Goal: Transaction & Acquisition: Purchase product/service

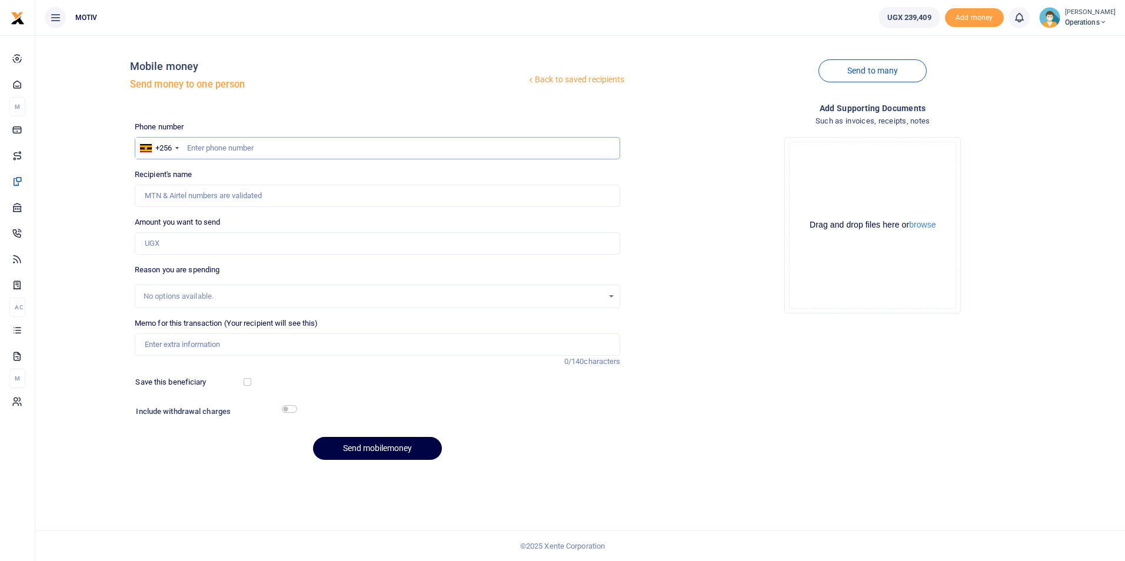
click at [204, 149] on input "text" at bounding box center [378, 148] width 486 height 22
type input "0791711238"
type input "[PERSON_NAME]"
type input "0791711238"
click at [152, 243] on input "Amount you want to send" at bounding box center [378, 243] width 486 height 22
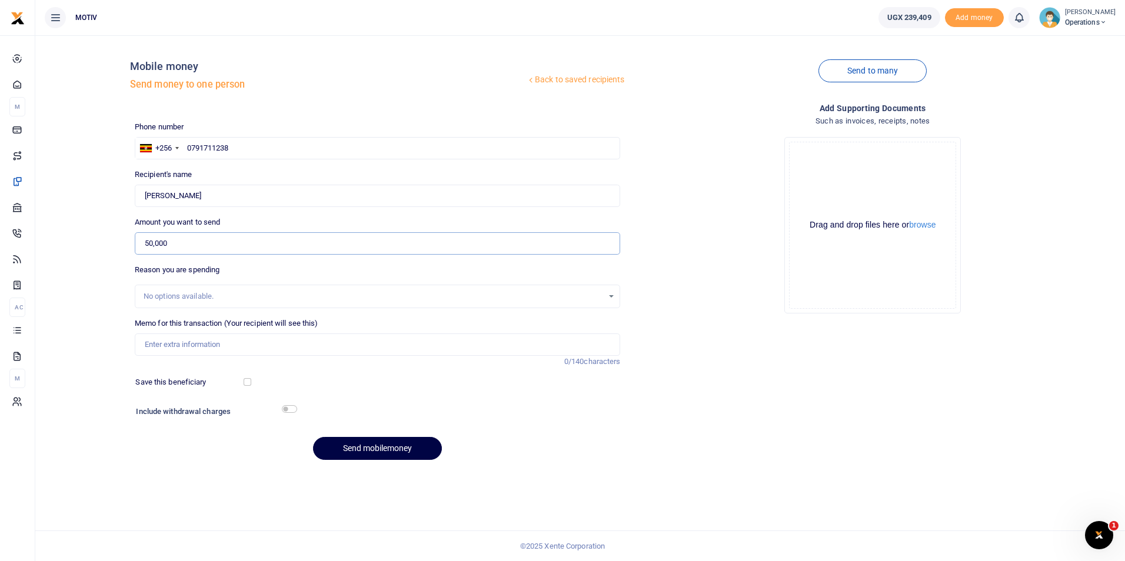
type input "50,000"
click at [163, 345] on input "Memo for this transaction (Your recipient will see this)" at bounding box center [378, 345] width 486 height 22
paste input "Purchase of groceries for [PERSON_NAME] foundation [PERSON_NAME]."
click at [288, 413] on h6 "Include withdrawal charges" at bounding box center [213, 411] width 155 height 9
click at [235, 349] on input "Purchase of groceries for [PERSON_NAME] foundation [PERSON_NAME]." at bounding box center [378, 345] width 486 height 22
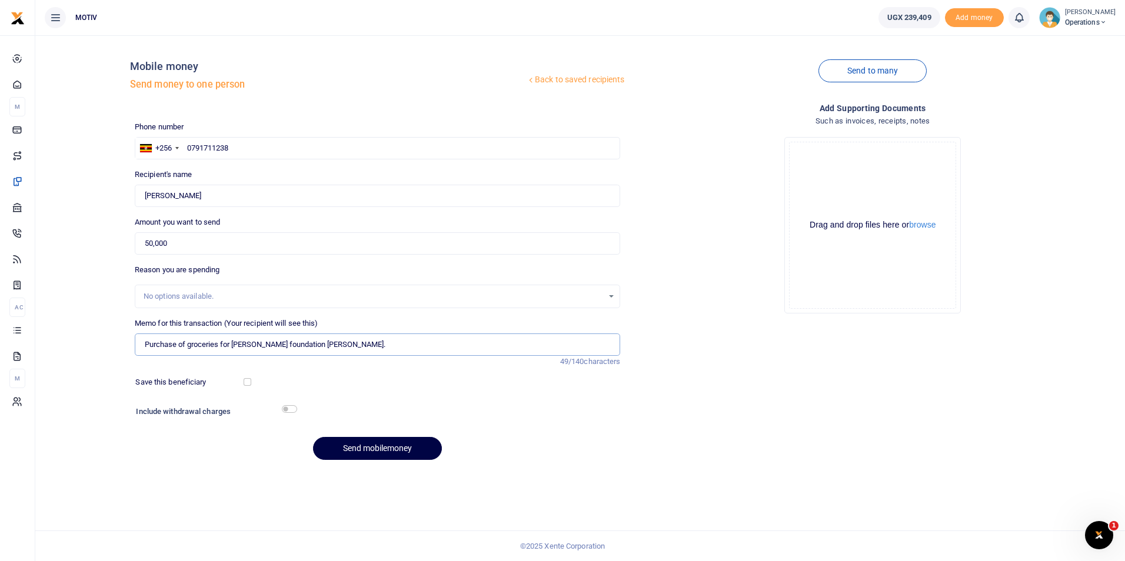
type input "Purchase of groceries for Ebert foundation ebert."
click at [288, 411] on input "checkbox" at bounding box center [289, 409] width 15 height 8
checkbox input "true"
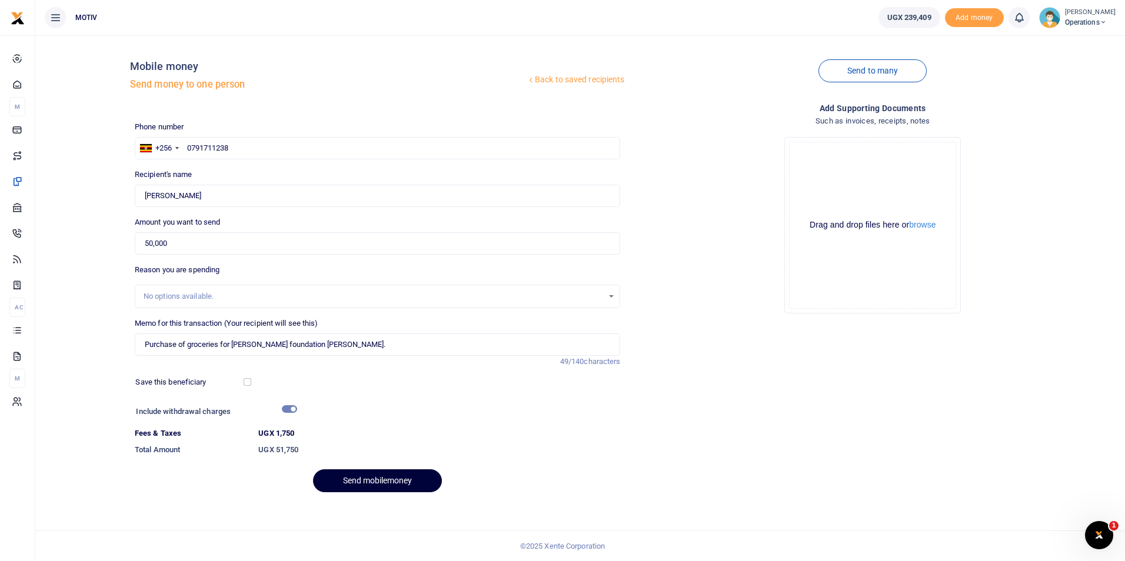
click at [345, 479] on button "Send mobilemoney" at bounding box center [377, 481] width 129 height 23
click at [327, 322] on div "Memo for this transaction (Your recipient will see this) Purchase of groceries …" at bounding box center [378, 337] width 486 height 38
click at [319, 351] on input "Purchase of groceries for Ebert foundation ebert." at bounding box center [378, 345] width 486 height 22
type input "Purchase of groceries for Ebert foundation ebert"
click at [424, 393] on div "Phone number +256 Uganda +256 0791711238 Phone is required. Recipient's name Fo…" at bounding box center [377, 311] width 495 height 381
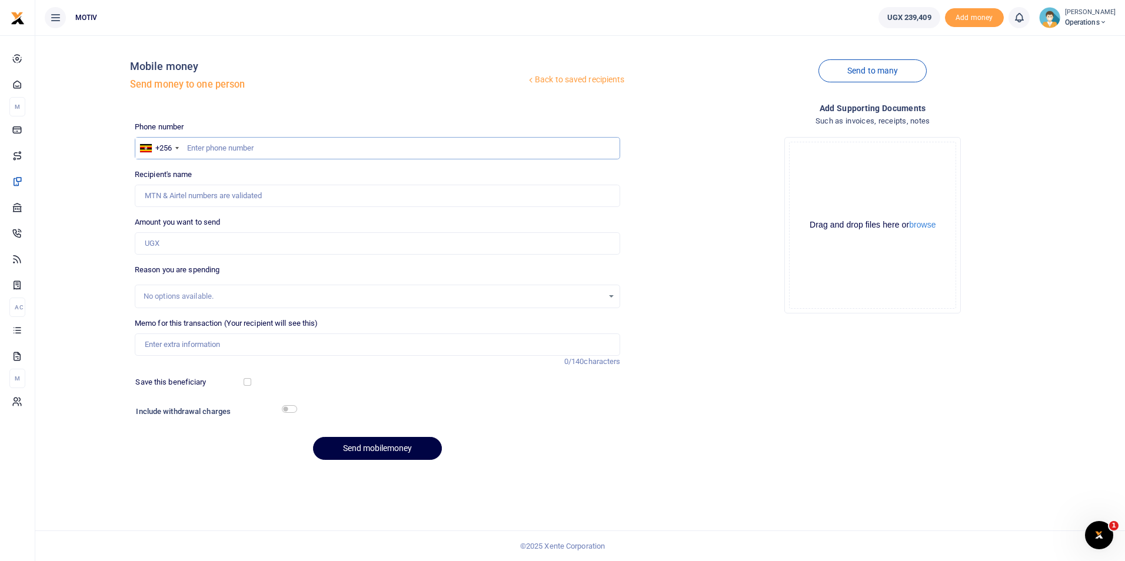
click at [252, 149] on input "text" at bounding box center [378, 148] width 486 height 22
type input "0791711238"
type input "[PERSON_NAME]"
type input "0791711238"
click at [189, 245] on input "Amount you want to send" at bounding box center [378, 243] width 486 height 22
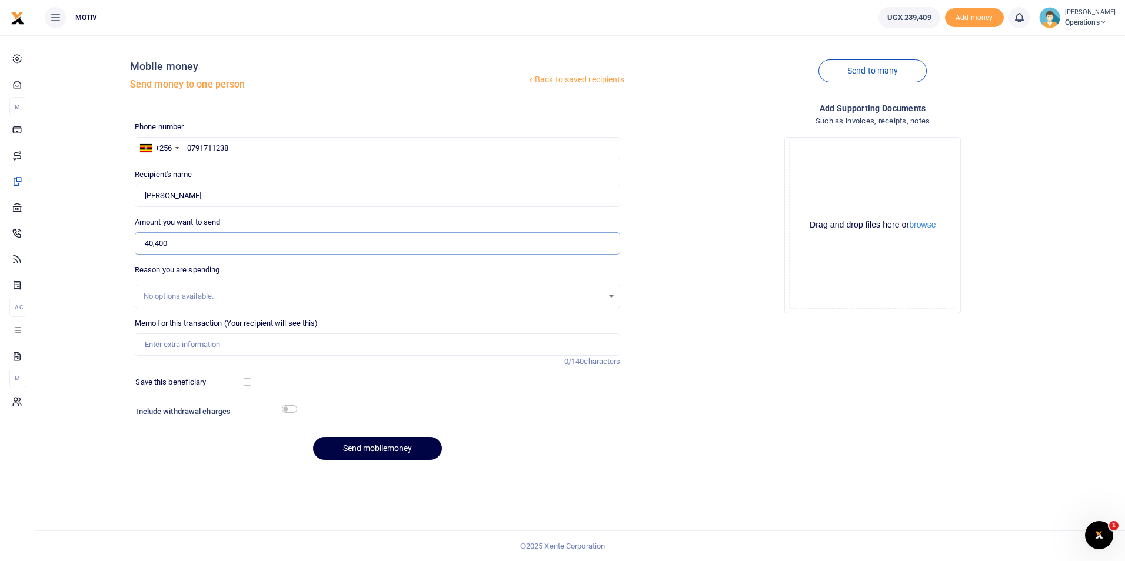
type input "40,400"
click at [205, 346] on input "Memo for this transaction (Your recipient will see this)" at bounding box center [378, 345] width 486 height 22
paste input "Purchase of groceries for Branding wave africa event."
click at [145, 346] on input "Purchase of groceries for Branding wave africa event." at bounding box center [378, 345] width 486 height 22
paste input "KITY25PV0105"
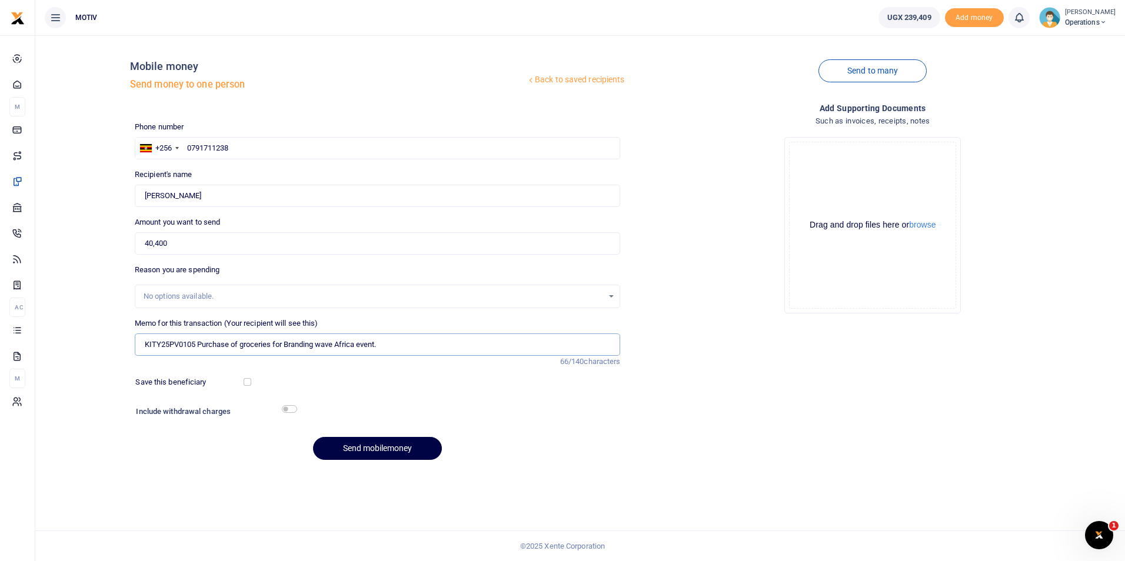
type input "KITY25PV0105 Purchase of groceries for Branding wave Africa event."
click at [285, 411] on input "checkbox" at bounding box center [289, 409] width 15 height 8
checkbox input "true"
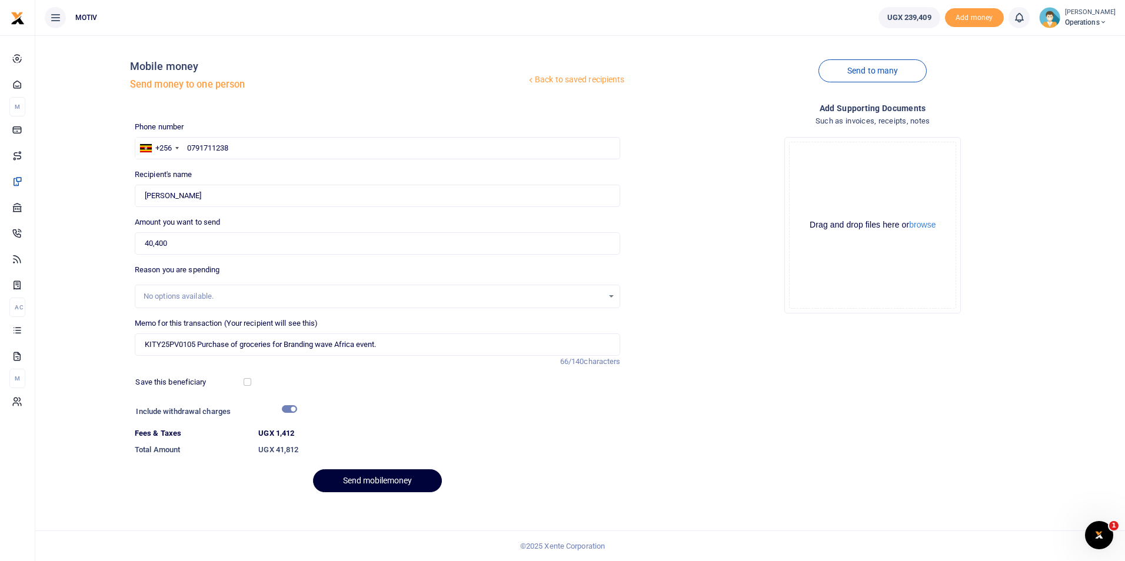
click at [355, 478] on button "Send mobilemoney" at bounding box center [377, 481] width 129 height 23
click at [157, 245] on input "40,400" at bounding box center [378, 243] width 486 height 22
type input "40,400"
click at [81, 305] on div "Back to saved recipients Mobile money Send money to one person Send to many Pho…" at bounding box center [580, 273] width 1080 height 457
click at [355, 478] on button "Send mobilemoney" at bounding box center [377, 481] width 129 height 23
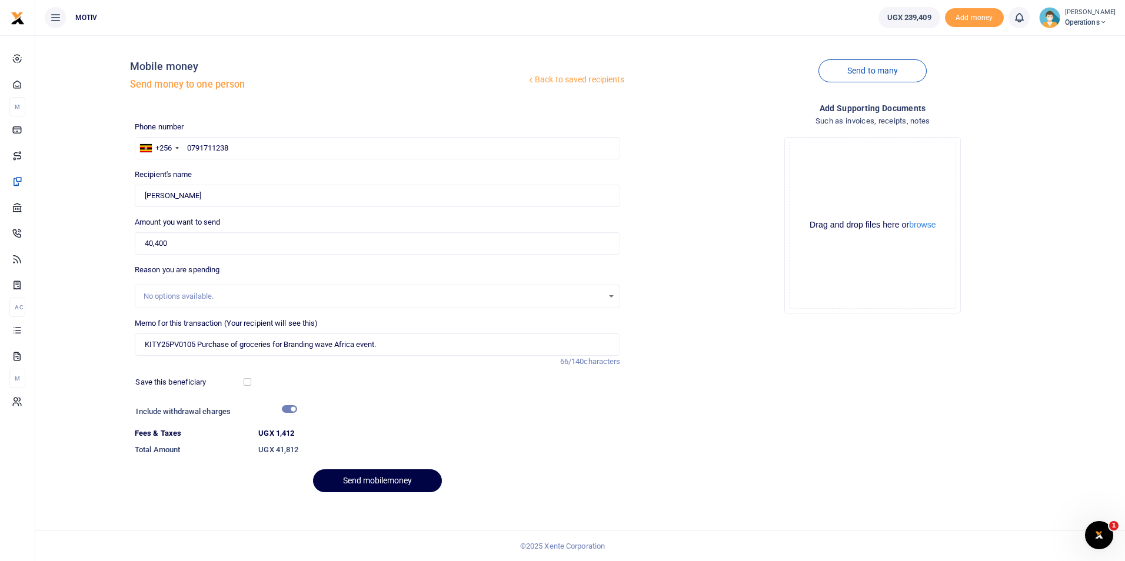
click at [332, 324] on div "Memo for this transaction (Your recipient will see this) KITY25PV0105 Purchase …" at bounding box center [378, 337] width 486 height 38
click at [328, 322] on div "Memo for this transaction (Your recipient will see this) KITY25PV0105 Purchase …" at bounding box center [378, 337] width 486 height 38
click at [247, 384] on input "checkbox" at bounding box center [248, 382] width 8 height 8
checkbox input "true"
click at [274, 345] on input "KITY25PV0105 Purchase of groceries for Branding wave Africa event." at bounding box center [378, 345] width 486 height 22
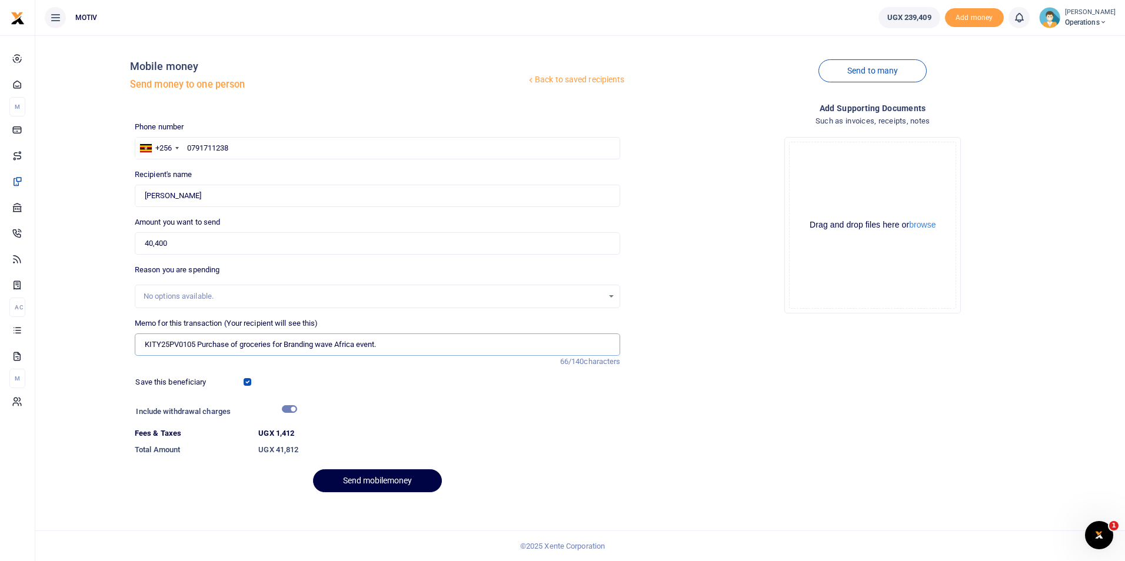
click at [274, 345] on input "KITY25PV0105 Purchase of groceries for Branding wave Africa event." at bounding box center [378, 345] width 486 height 22
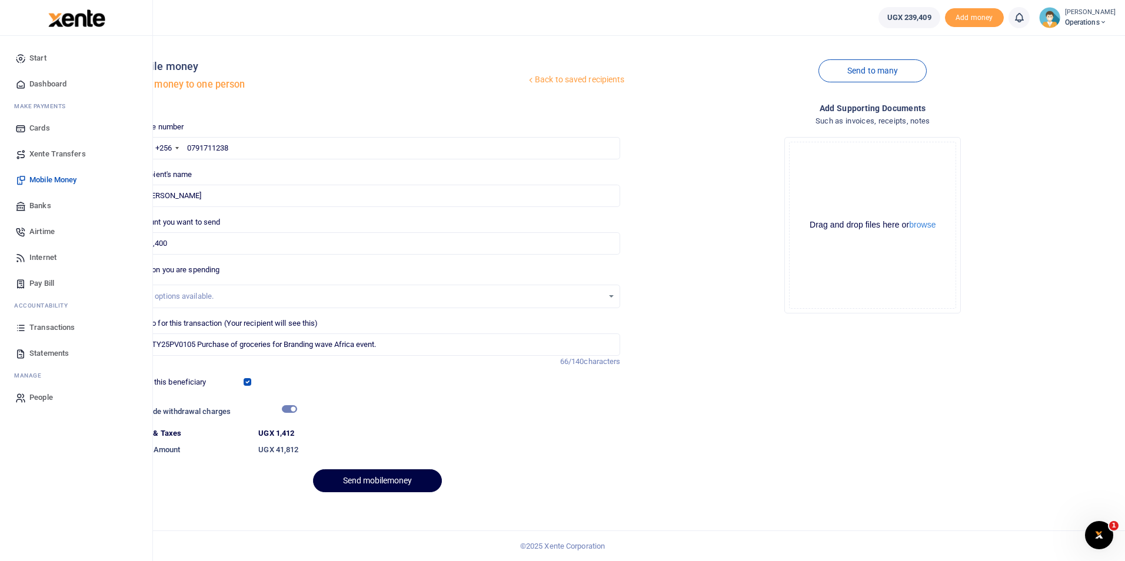
click at [40, 84] on span "Dashboard" at bounding box center [47, 84] width 37 height 12
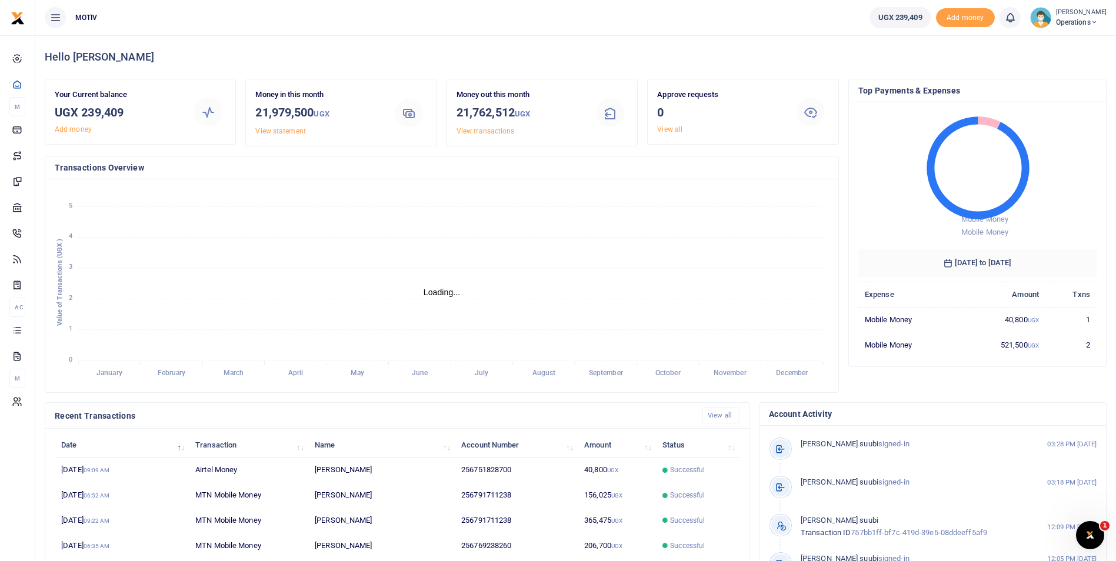
scroll to position [9, 9]
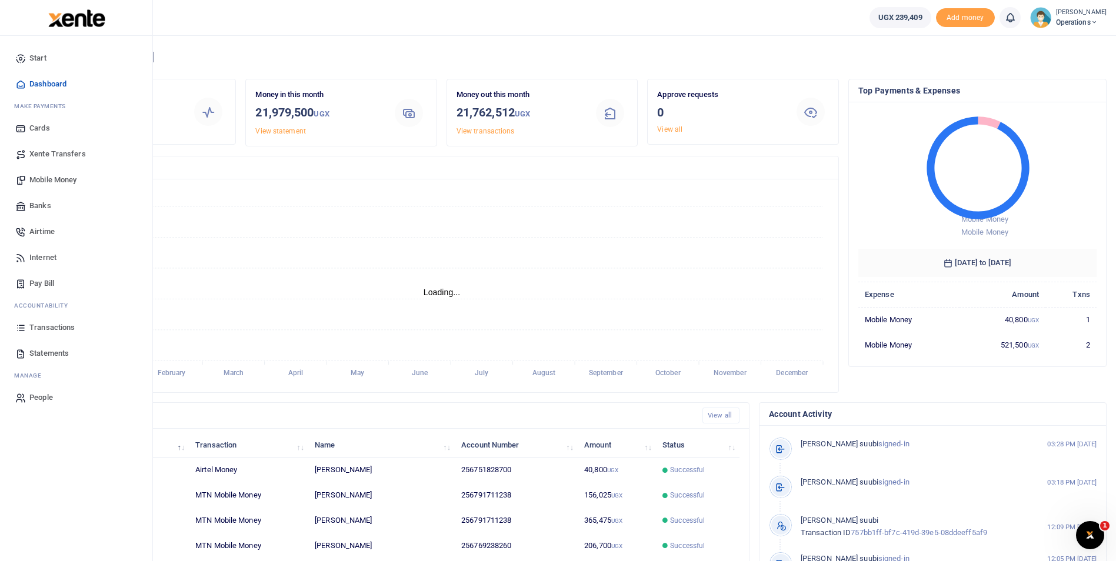
click at [58, 175] on span "Mobile Money" at bounding box center [52, 180] width 47 height 12
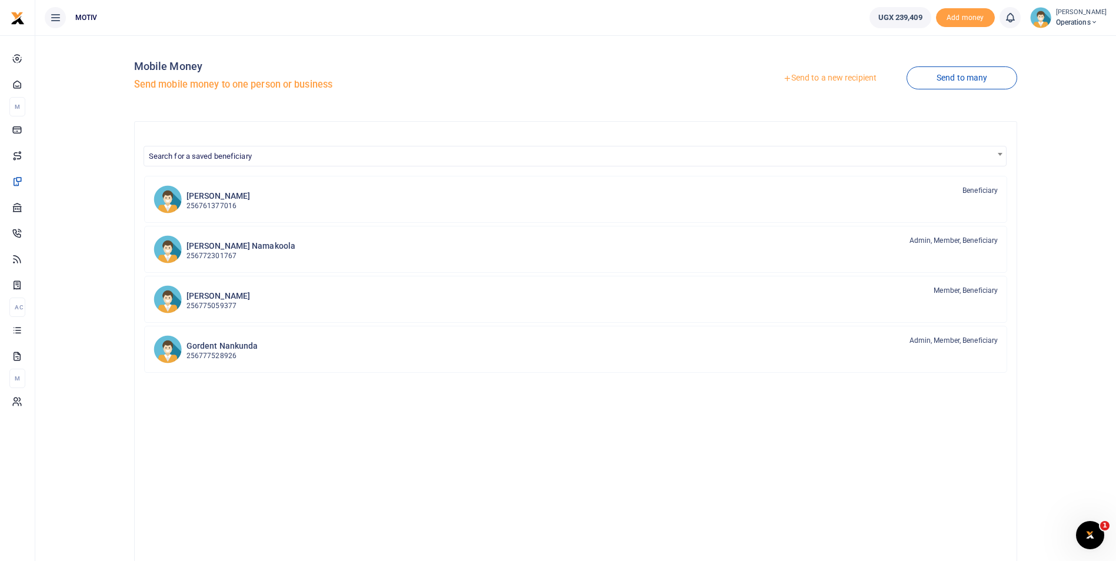
click at [822, 79] on link "Send to a new recipient" at bounding box center [830, 78] width 154 height 21
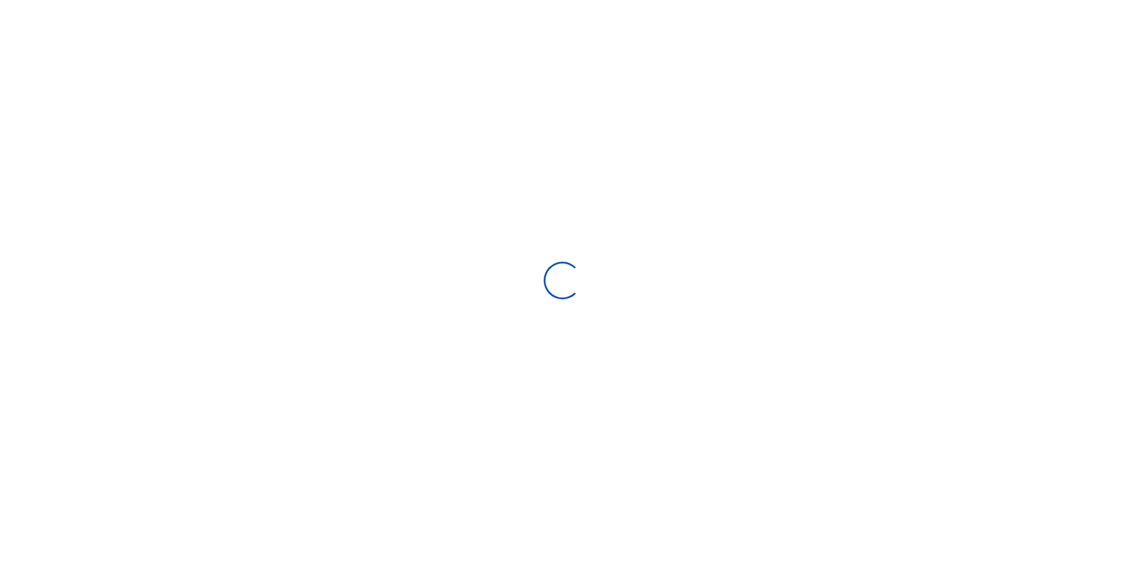
select select "Loading bundles"
select select
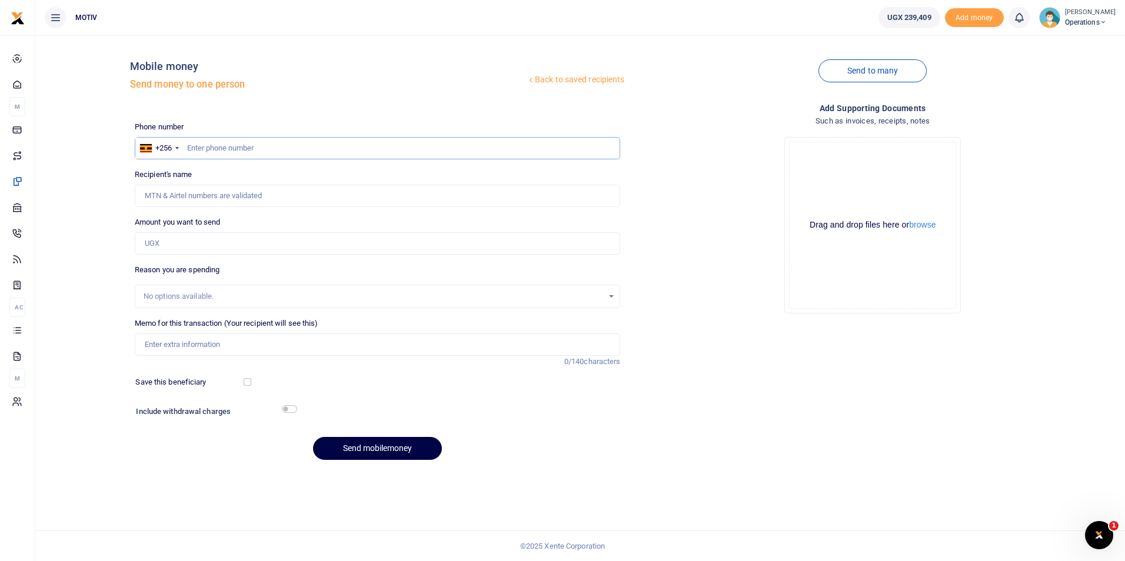
click at [278, 155] on input "text" at bounding box center [378, 148] width 486 height 22
type input "0791711238"
type input "[PERSON_NAME]"
type input "0791711238"
click at [231, 169] on div "Recipient's name Found Name is required." at bounding box center [378, 188] width 486 height 38
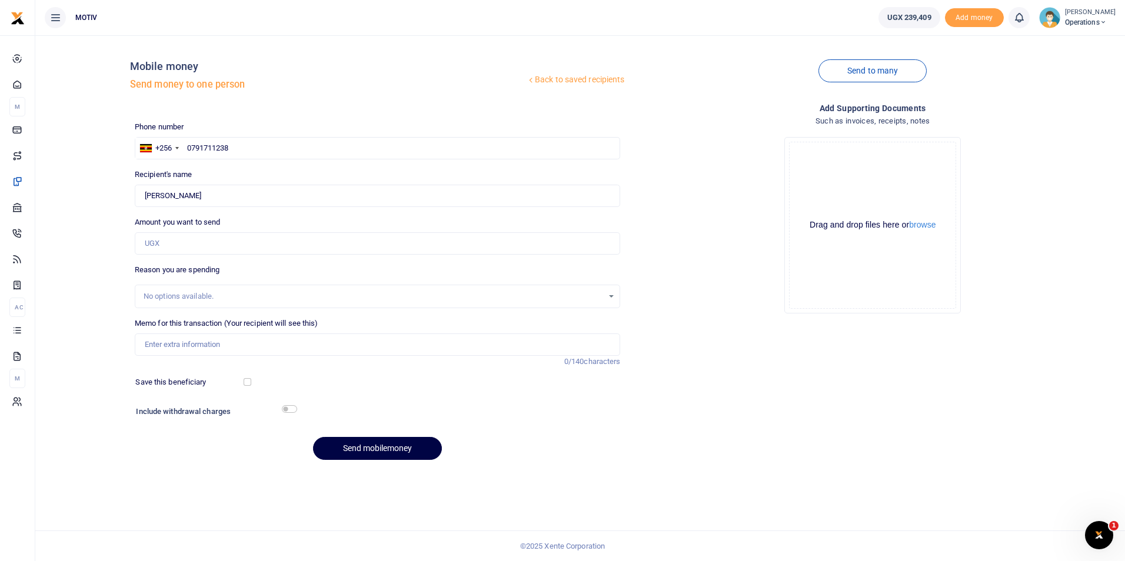
click at [169, 294] on div "No options available." at bounding box center [374, 297] width 460 height 12
click at [185, 341] on input "Memo for this transaction (Your recipient will see this)" at bounding box center [378, 345] width 486 height 22
type input "KITY25PV0105 Purchase of groceries for Branding wave Africa event."
type input "40,400"
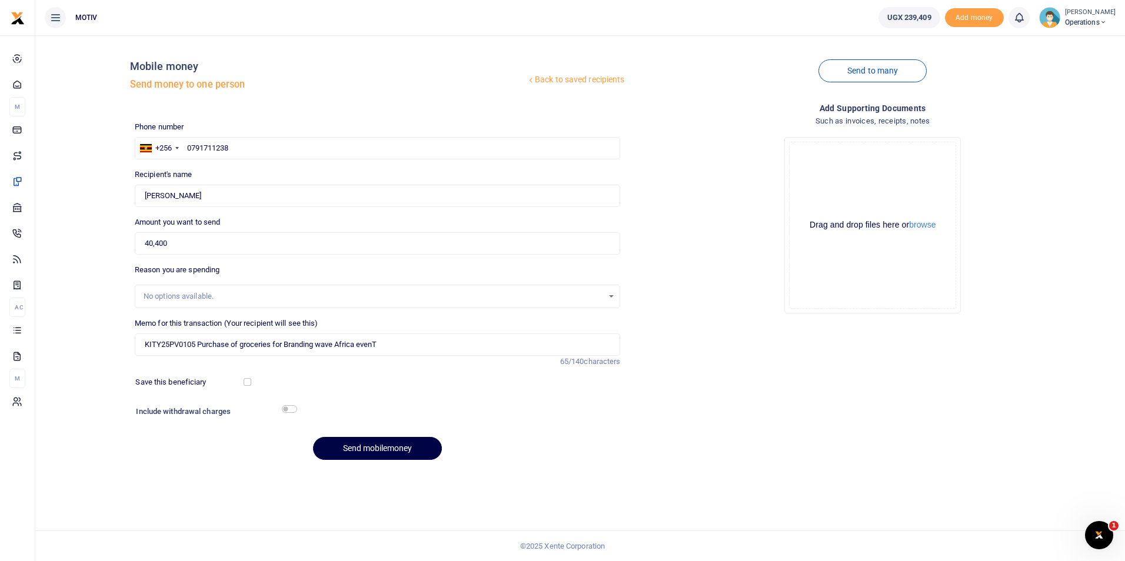
click at [212, 455] on div "Send mobilemoney" at bounding box center [378, 448] width 486 height 23
click at [394, 347] on input "KITY25PV0105 Purchase of groceries for Branding wave Africa evenT" at bounding box center [378, 345] width 486 height 22
type input "KITY25PV0105 Purchase of groceries for Branding wave Africa event"
click at [388, 448] on button "Send mobilemoney" at bounding box center [377, 448] width 129 height 23
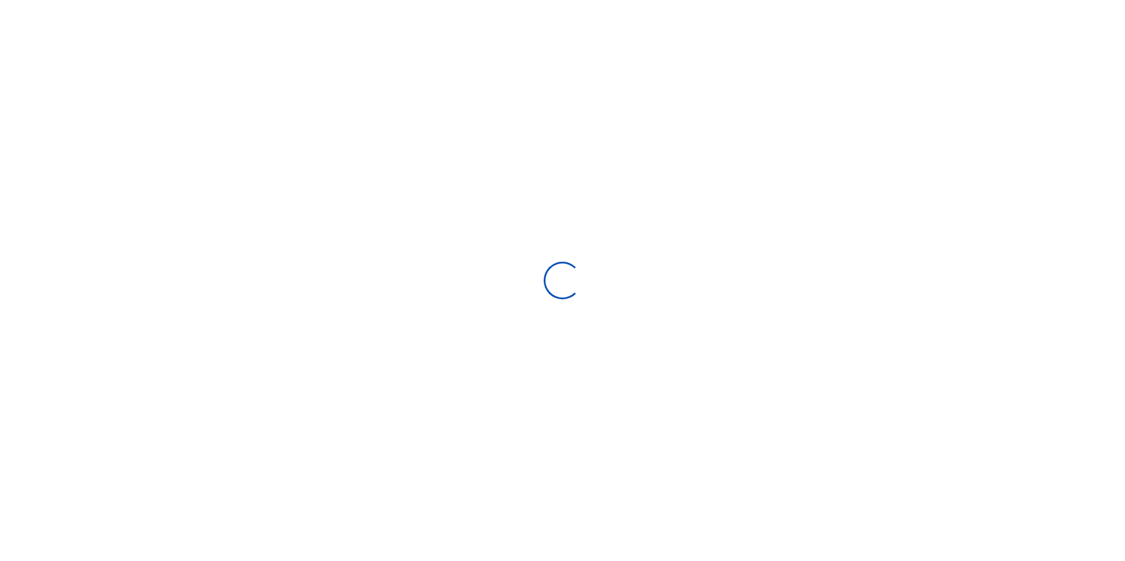
select select "Loading bundles"
select select
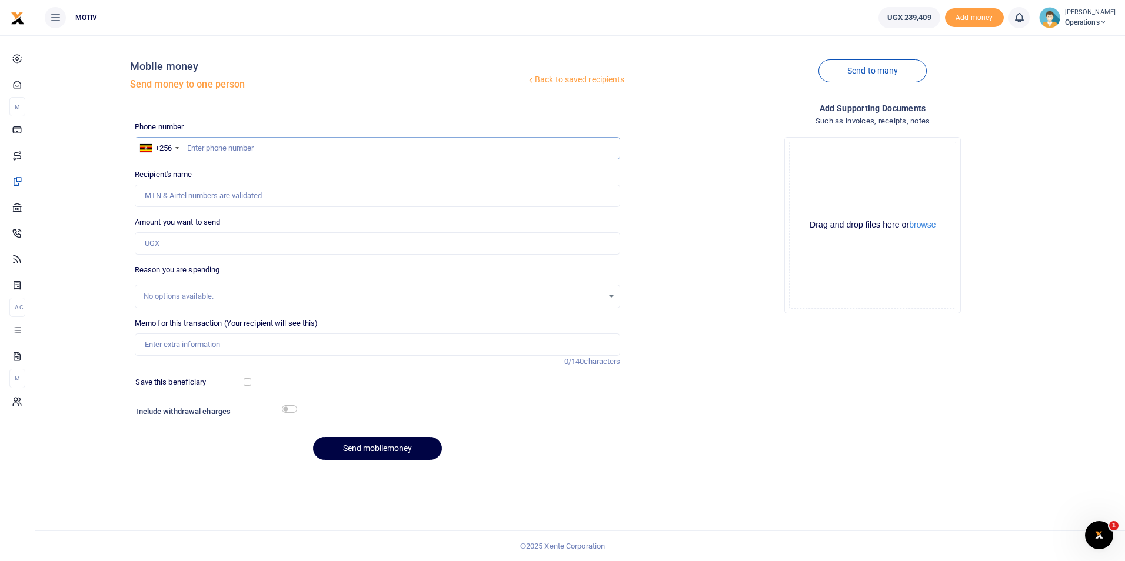
click at [199, 149] on input "text" at bounding box center [378, 148] width 486 height 22
type input "0791711238"
type input "[PERSON_NAME]"
type input "0791711238"
click at [177, 244] on input "Amount you want to send" at bounding box center [378, 243] width 486 height 22
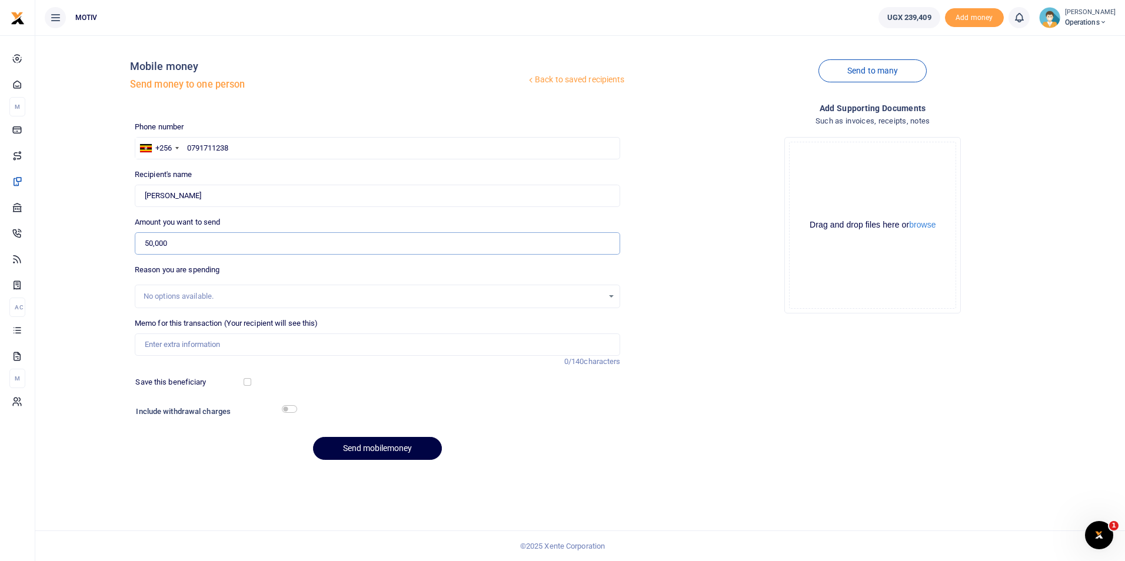
type input "50,000"
click at [157, 342] on input "Memo for this transaction (Your recipient will see this)" at bounding box center [378, 345] width 486 height 22
paste input "KITY25PV0104"
paste input "Purchase of groceries for [PERSON_NAME] foundation [PERSON_NAME]."
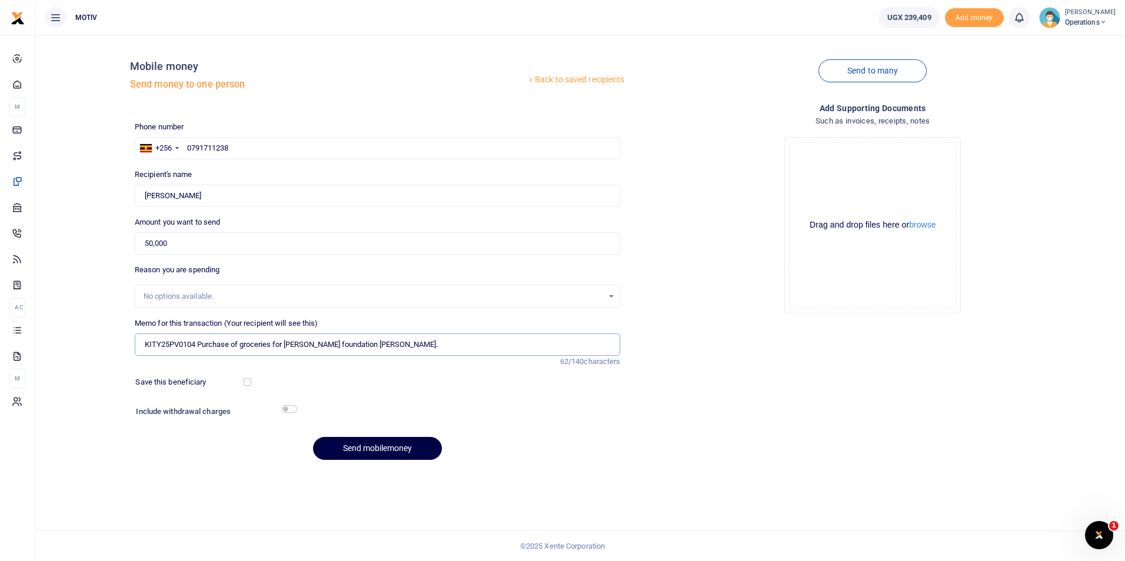
type input "KITY25PV0104 Purchase of groceries for [PERSON_NAME] foundation [PERSON_NAME]."
click at [282, 412] on input "checkbox" at bounding box center [289, 409] width 15 height 8
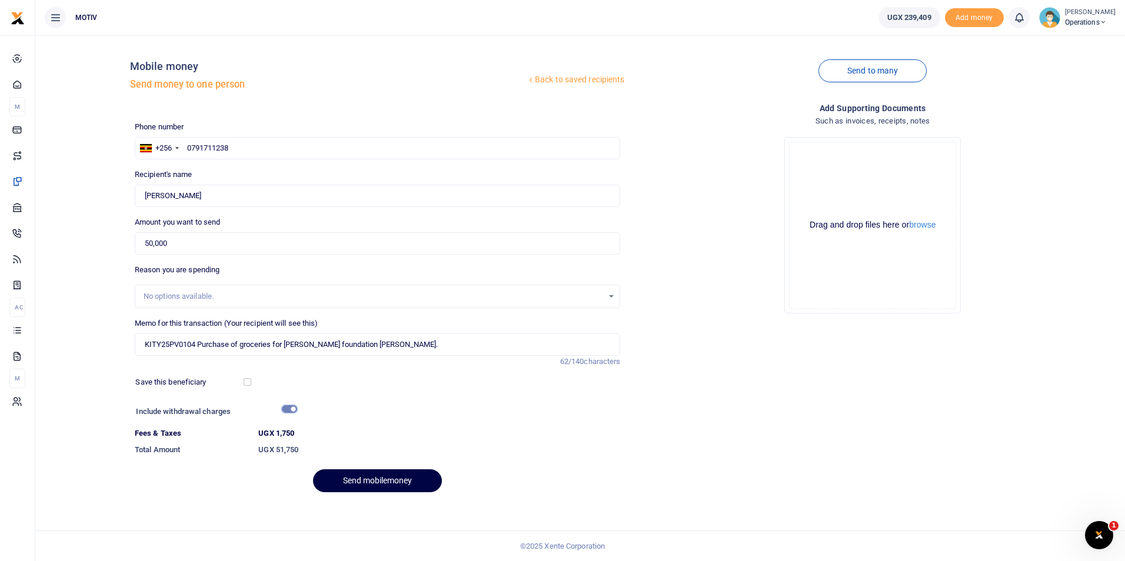
click at [282, 412] on input "checkbox" at bounding box center [289, 409] width 15 height 8
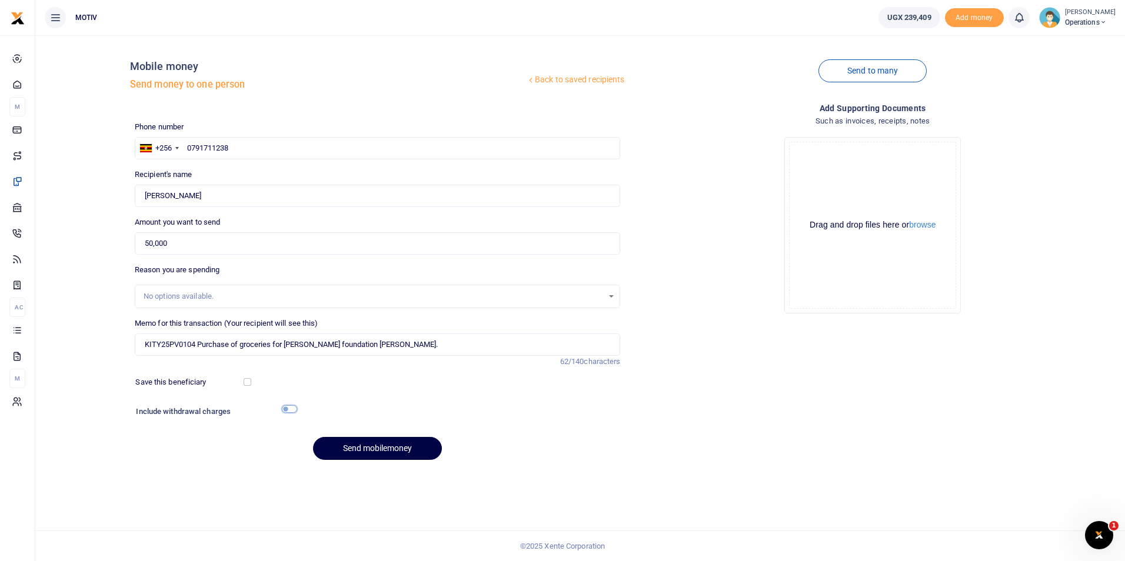
click at [282, 412] on input "checkbox" at bounding box center [289, 409] width 15 height 8
checkbox input "true"
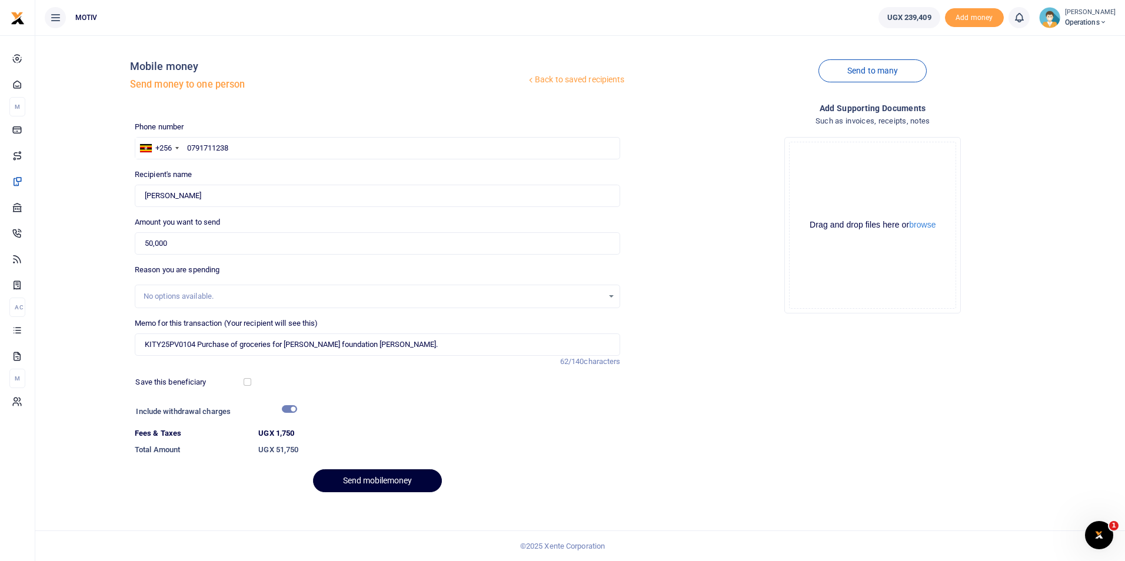
click at [349, 482] on button "Send mobilemoney" at bounding box center [377, 481] width 129 height 23
click at [392, 350] on input "KITY25PV0104 Purchase of groceries for [PERSON_NAME] foundation [PERSON_NAME]." at bounding box center [378, 345] width 486 height 22
type input "KITY25PV0104 Purchase of groceries for [PERSON_NAME] foundation [PERSON_NAME]"
click at [360, 483] on button "Send mobilemoney" at bounding box center [377, 481] width 129 height 23
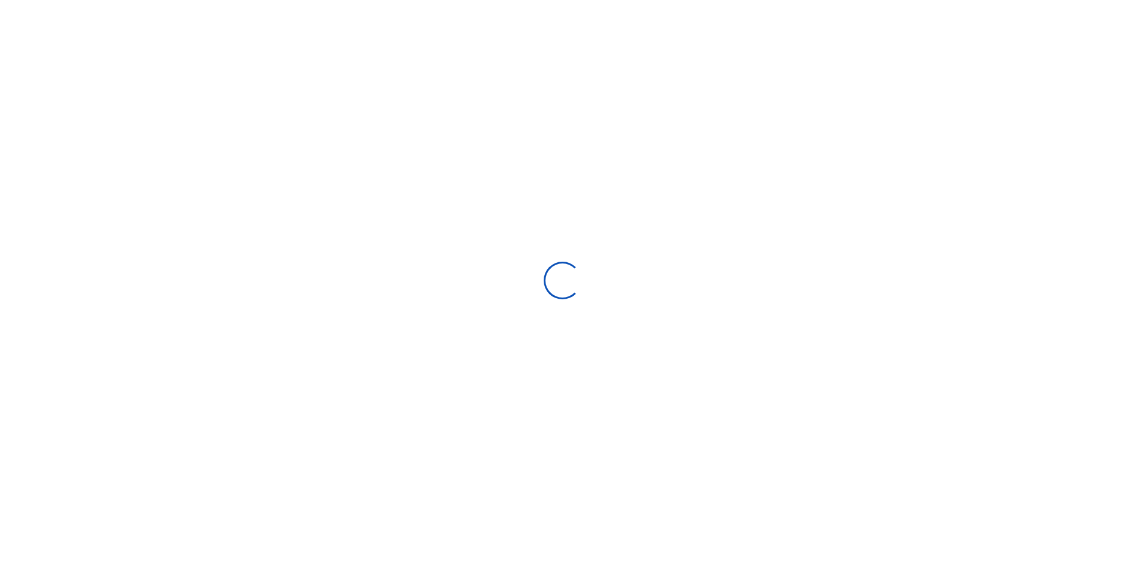
select select "Loading bundles"
select select
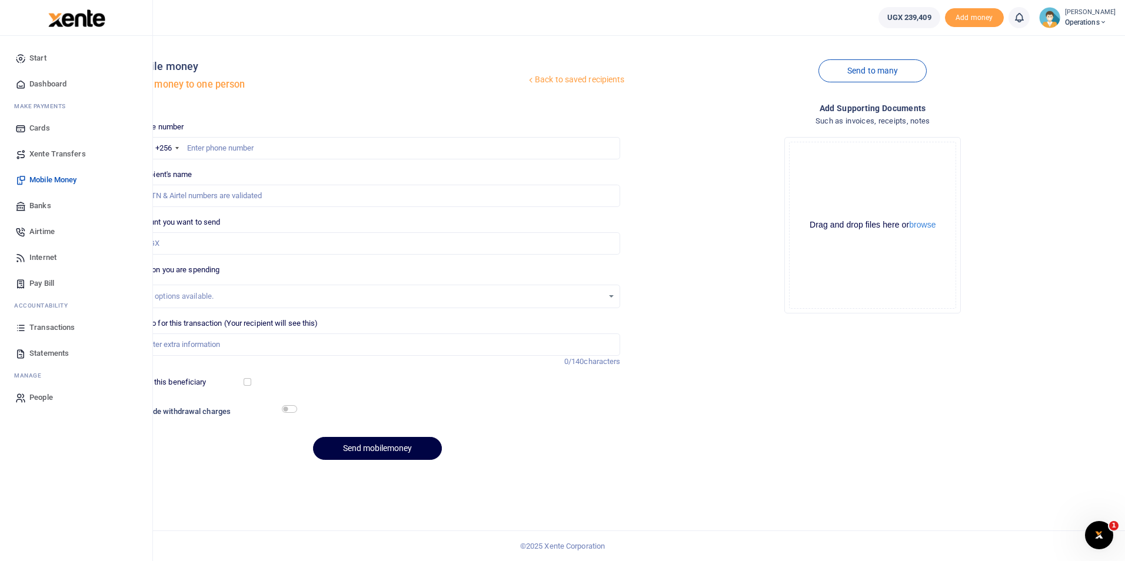
click at [46, 81] on span "Dashboard" at bounding box center [47, 84] width 37 height 12
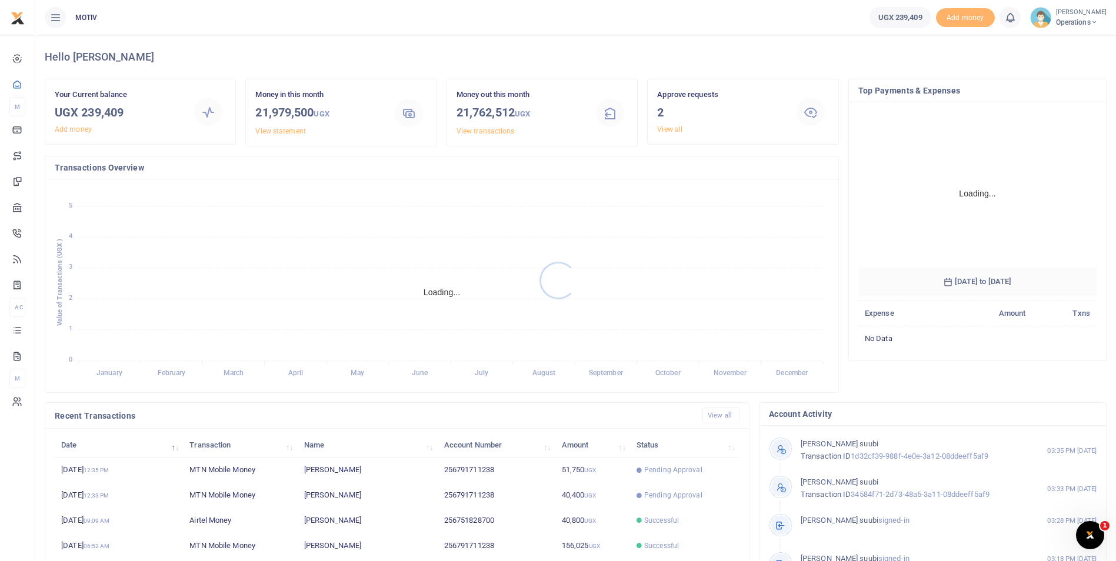
click at [46, 81] on div at bounding box center [558, 280] width 1116 height 561
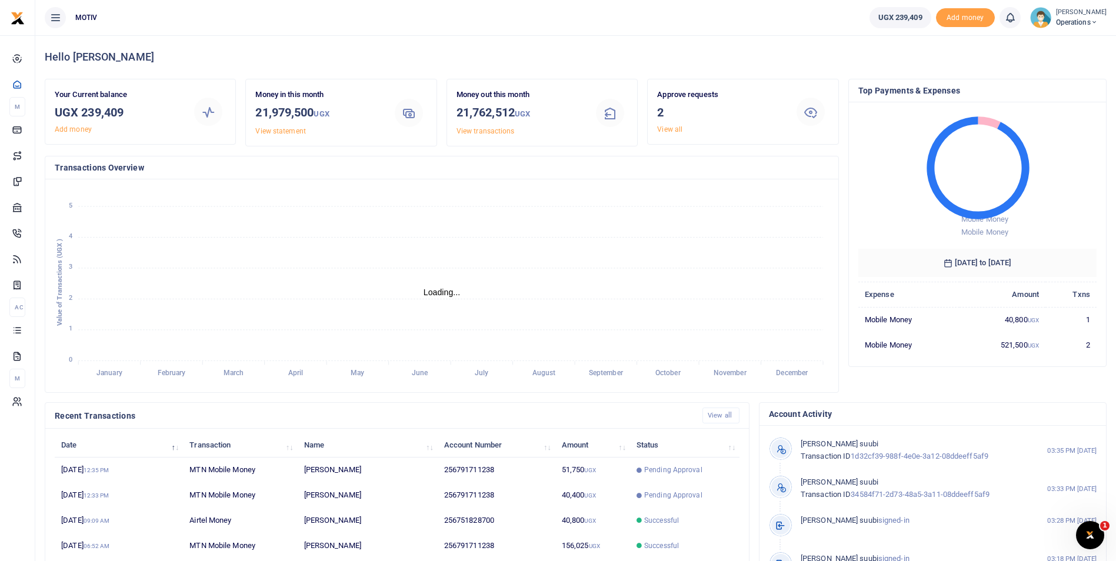
scroll to position [9, 9]
